Goal: Leave review/rating: Leave review/rating

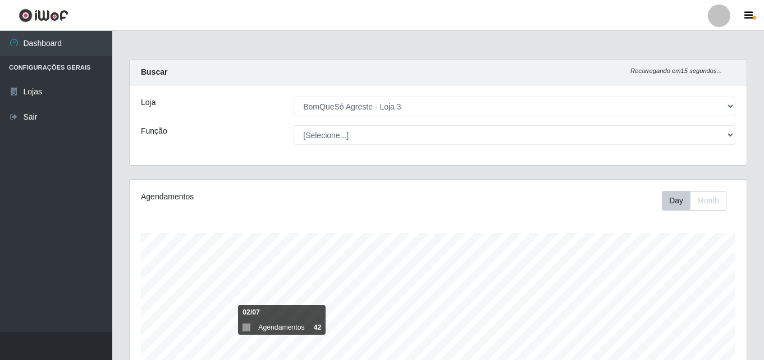
select select "215"
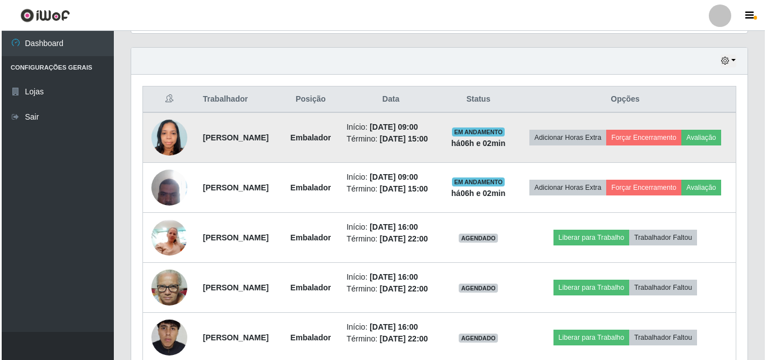
scroll to position [337, 0]
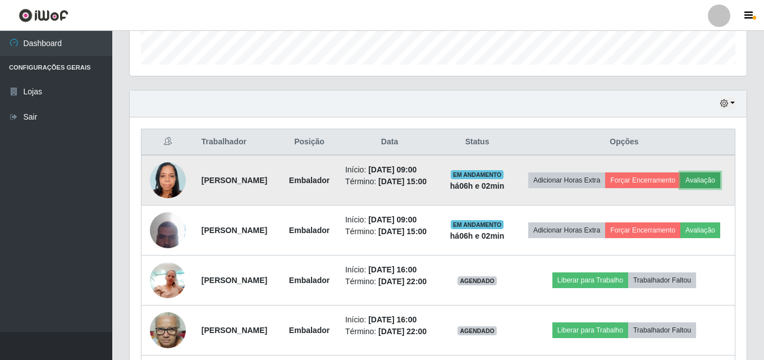
click at [680, 188] on button "Avaliação" at bounding box center [700, 180] width 40 height 16
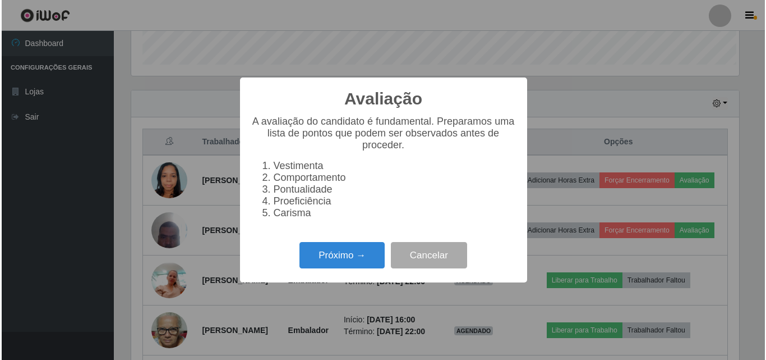
scroll to position [233, 611]
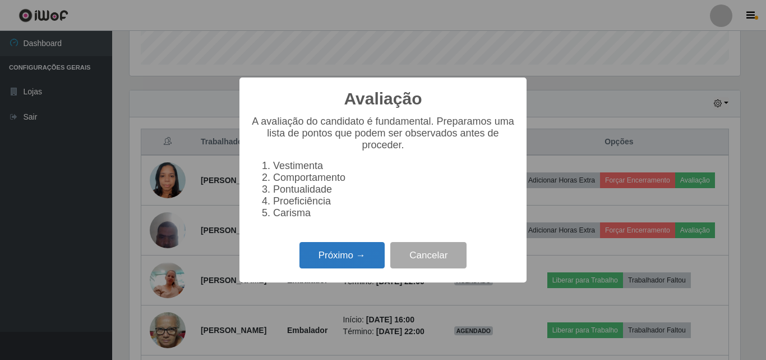
click at [351, 264] on button "Próximo →" at bounding box center [342, 255] width 85 height 26
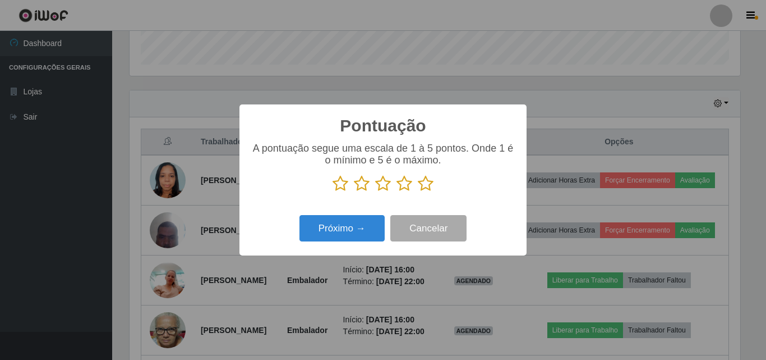
click at [431, 182] on icon at bounding box center [426, 183] width 16 height 17
click at [418, 192] on input "radio" at bounding box center [418, 192] width 0 height 0
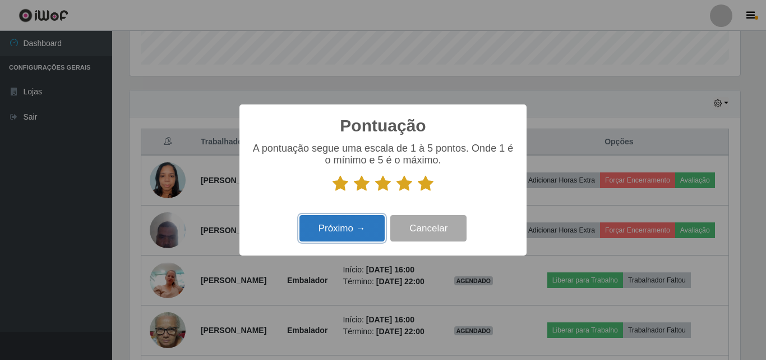
click at [355, 235] on button "Próximo →" at bounding box center [342, 228] width 85 height 26
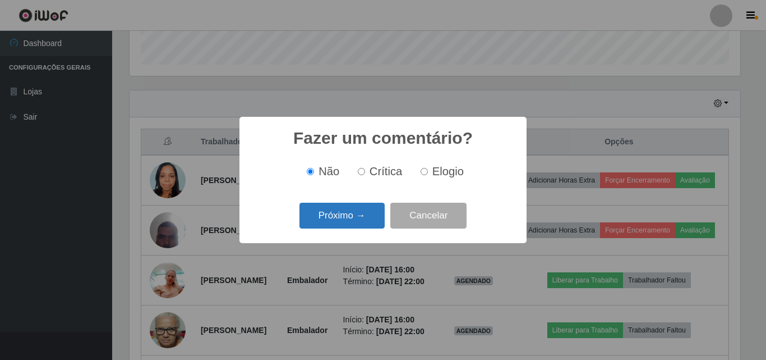
click at [357, 222] on button "Próximo →" at bounding box center [342, 216] width 85 height 26
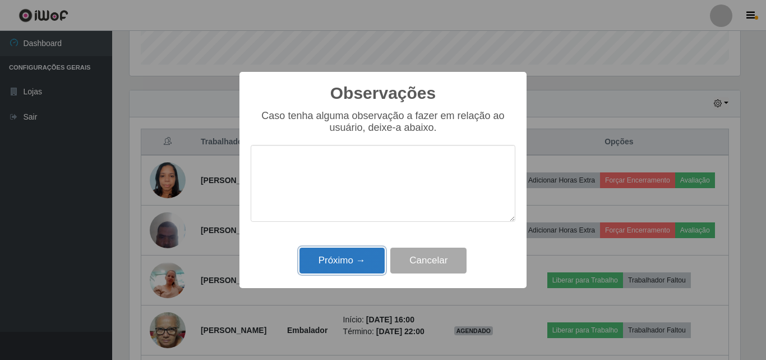
click at [337, 253] on button "Próximo →" at bounding box center [342, 260] width 85 height 26
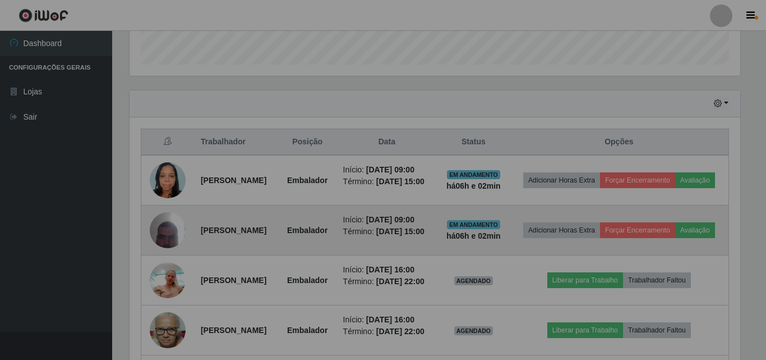
scroll to position [233, 617]
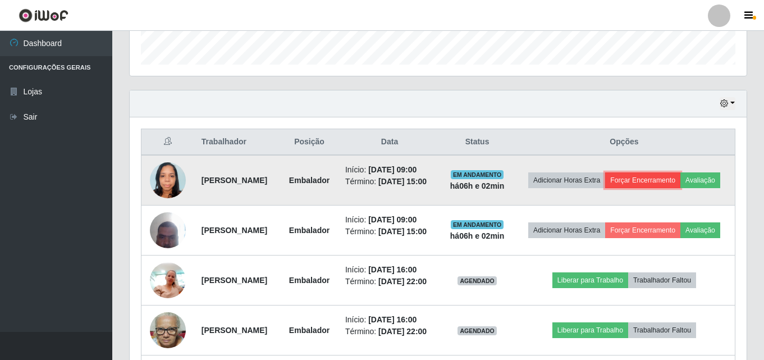
click at [669, 176] on button "Forçar Encerramento" at bounding box center [642, 180] width 75 height 16
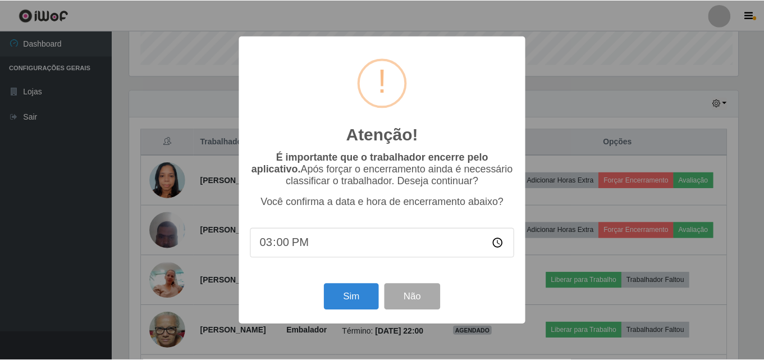
scroll to position [233, 611]
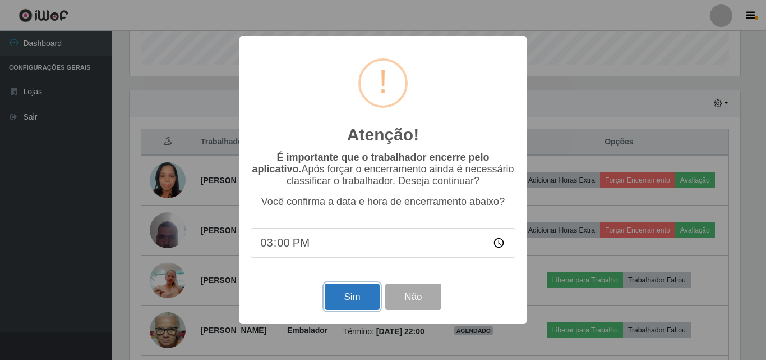
click at [353, 298] on button "Sim" at bounding box center [352, 296] width 54 height 26
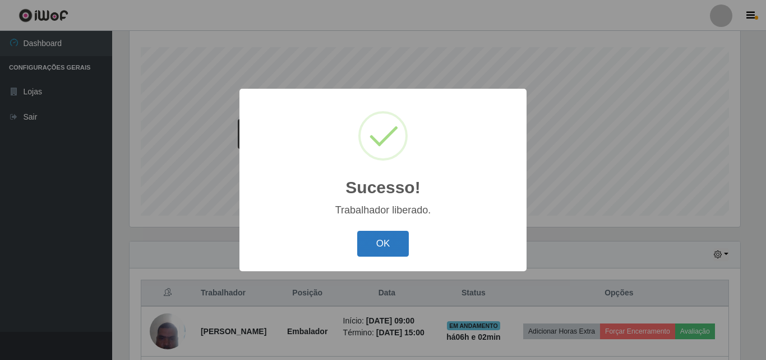
click at [389, 237] on button "OK" at bounding box center [383, 244] width 52 height 26
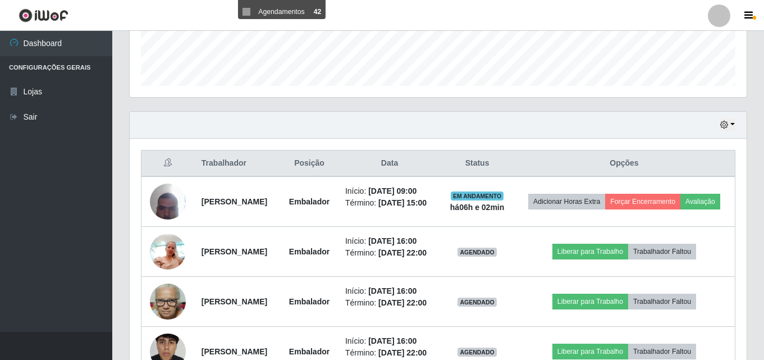
scroll to position [354, 0]
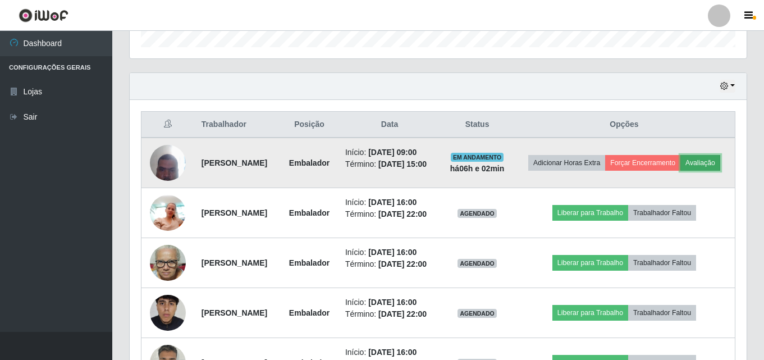
click at [680, 171] on button "Avaliação" at bounding box center [700, 163] width 40 height 16
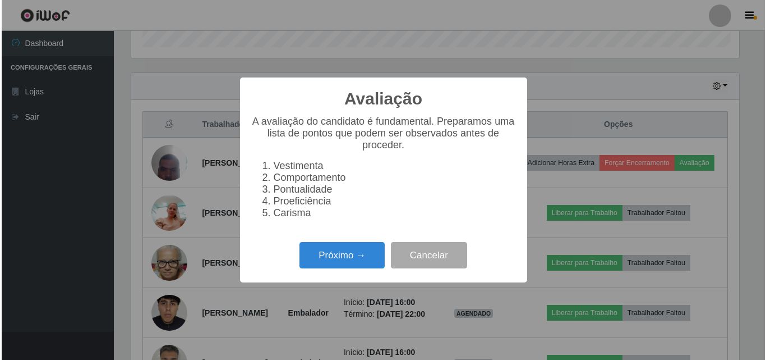
scroll to position [233, 611]
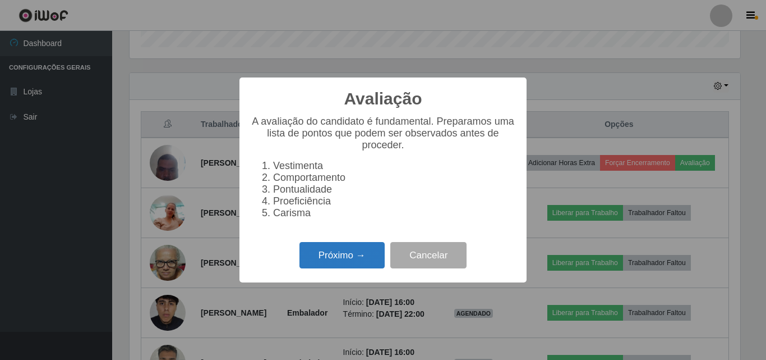
click at [332, 268] on button "Próximo →" at bounding box center [342, 255] width 85 height 26
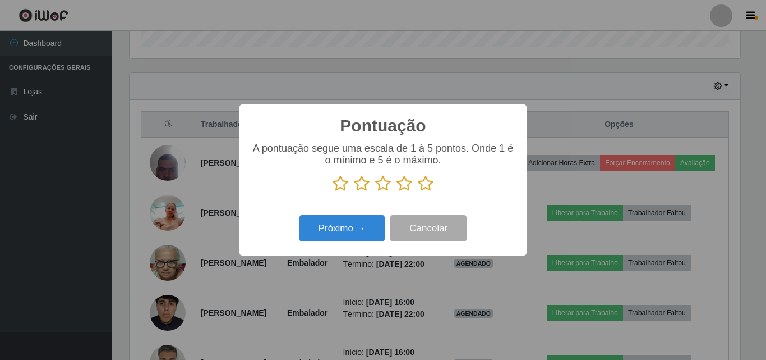
click at [433, 188] on icon at bounding box center [426, 183] width 16 height 17
click at [418, 192] on input "radio" at bounding box center [418, 192] width 0 height 0
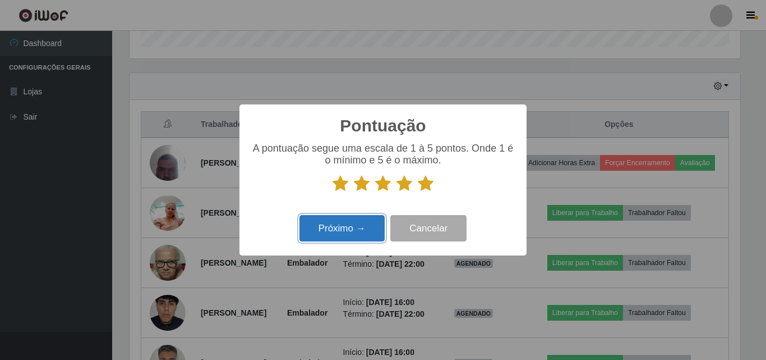
click at [375, 224] on button "Próximo →" at bounding box center [342, 228] width 85 height 26
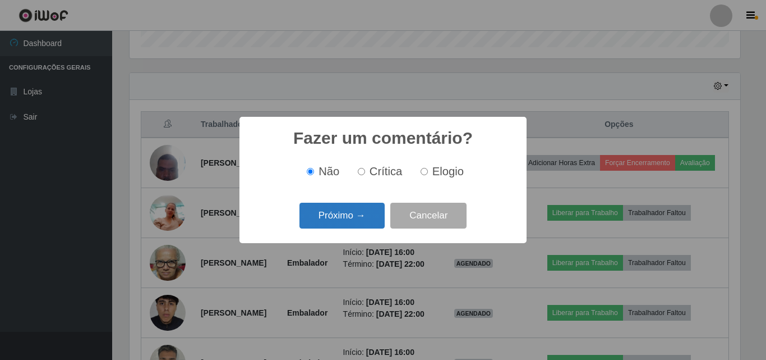
click at [358, 220] on button "Próximo →" at bounding box center [342, 216] width 85 height 26
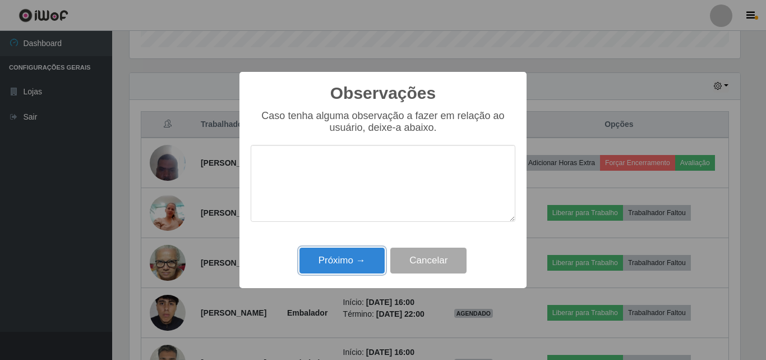
drag, startPoint x: 331, startPoint y: 261, endPoint x: 340, endPoint y: 260, distance: 9.1
click at [332, 261] on button "Próximo →" at bounding box center [342, 260] width 85 height 26
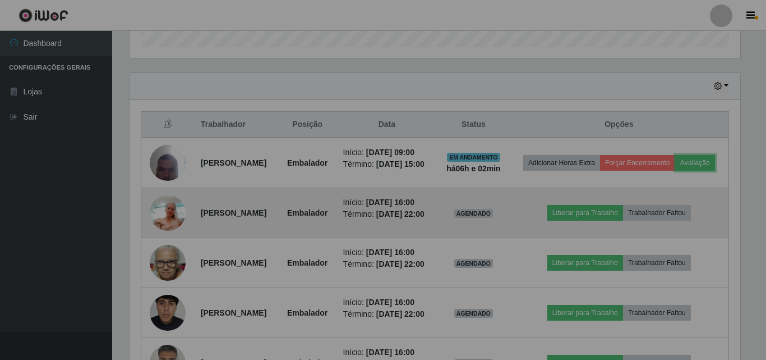
scroll to position [233, 617]
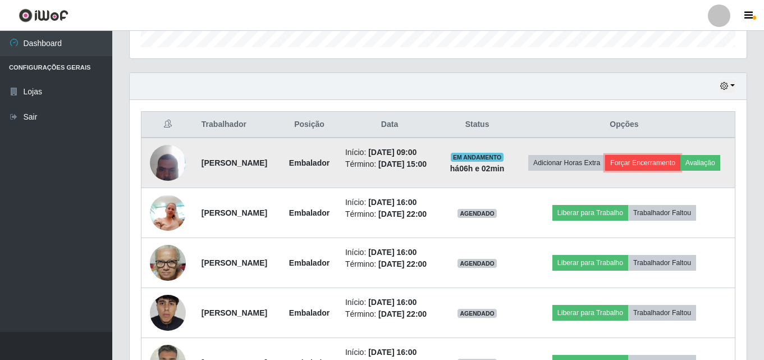
click at [671, 162] on button "Forçar Encerramento" at bounding box center [642, 163] width 75 height 16
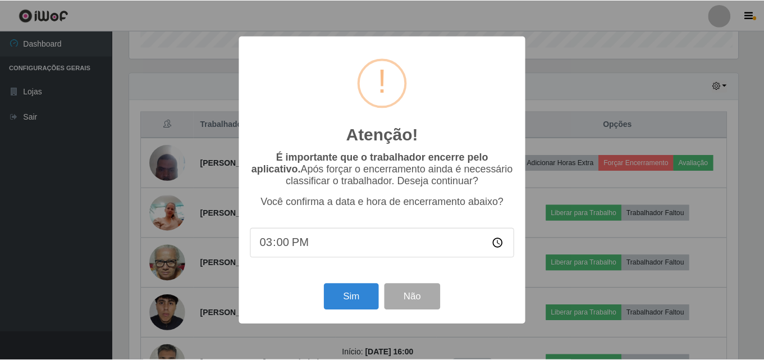
scroll to position [233, 611]
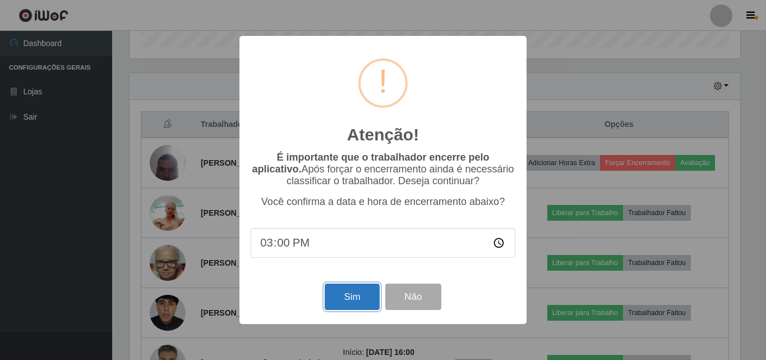
click at [364, 299] on button "Sim" at bounding box center [352, 296] width 54 height 26
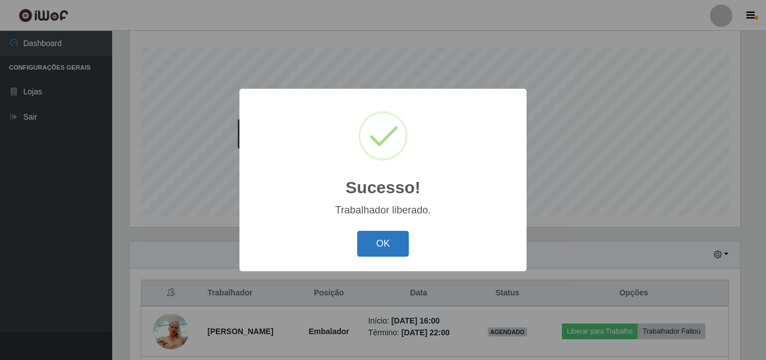
click at [372, 243] on button "OK" at bounding box center [383, 244] width 52 height 26
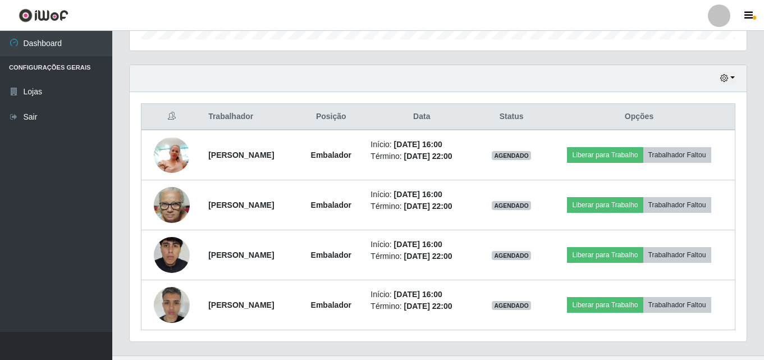
scroll to position [385, 0]
